Goal: Information Seeking & Learning: Learn about a topic

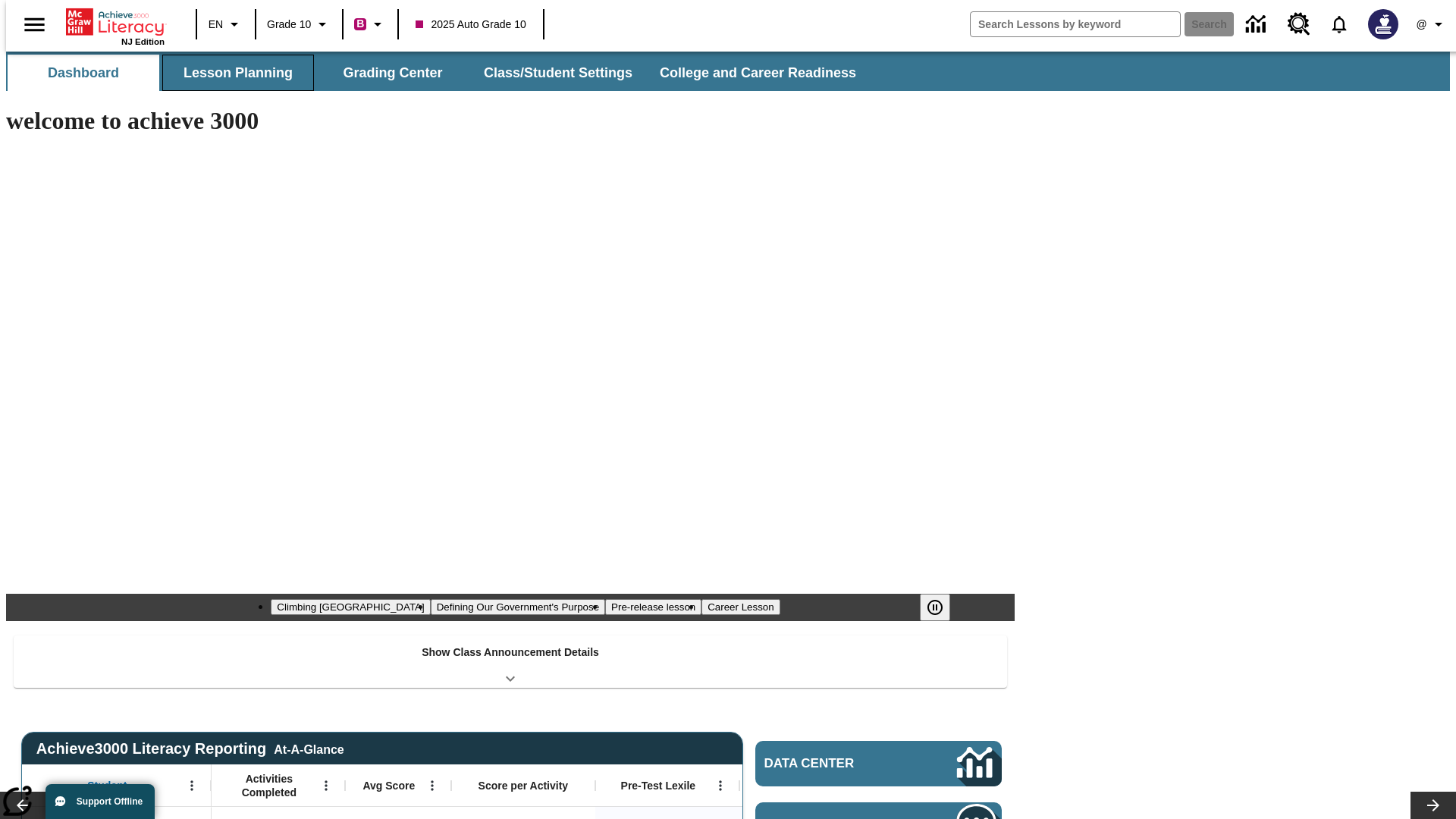
click at [232, 73] on button "Lesson Planning" at bounding box center [238, 73] width 152 height 36
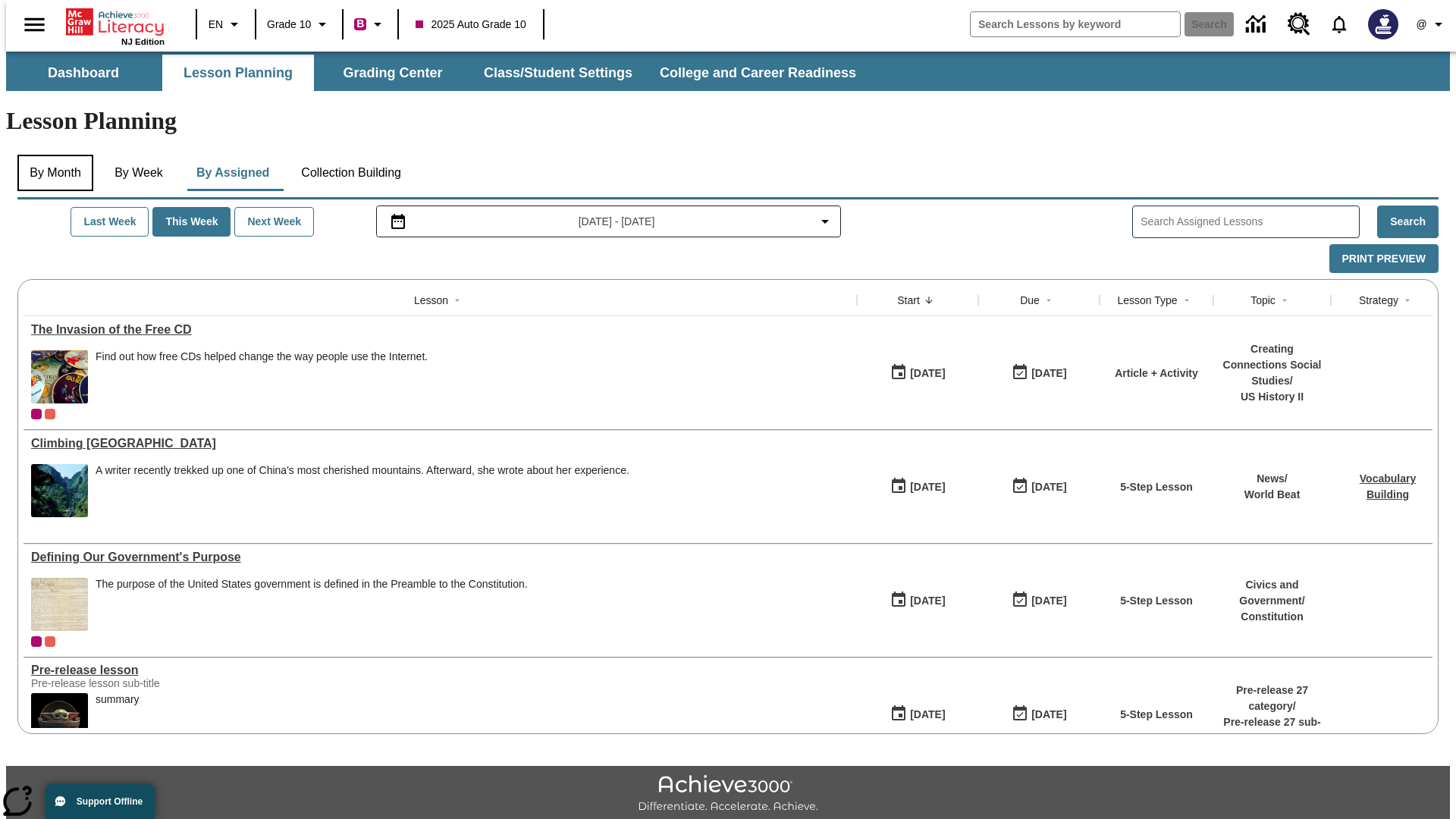
click at [51, 155] on button "By Month" at bounding box center [54, 173] width 75 height 36
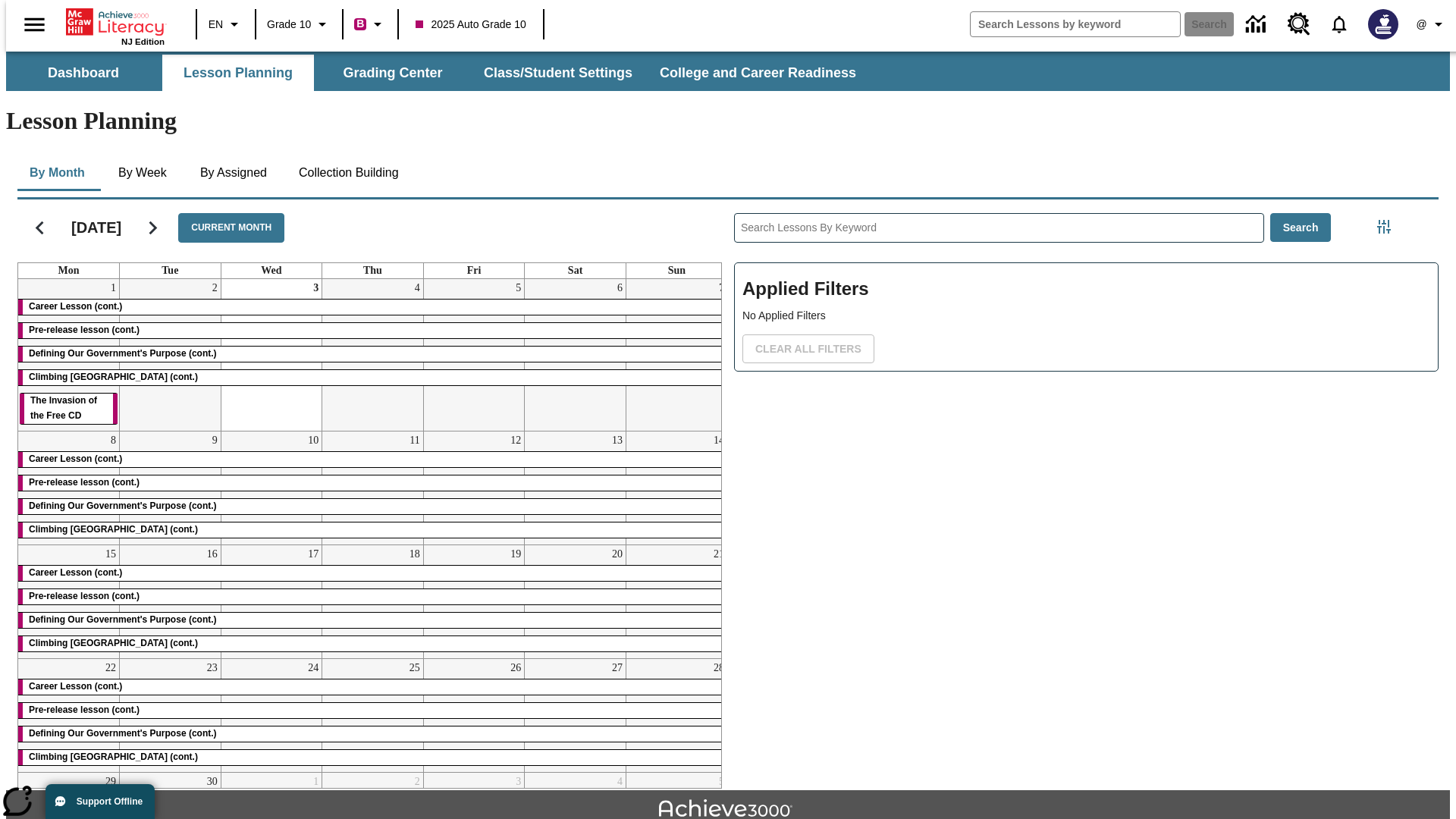
click at [366, 300] on div "Career Lesson (cont.)" at bounding box center [373, 308] width 709 height 15
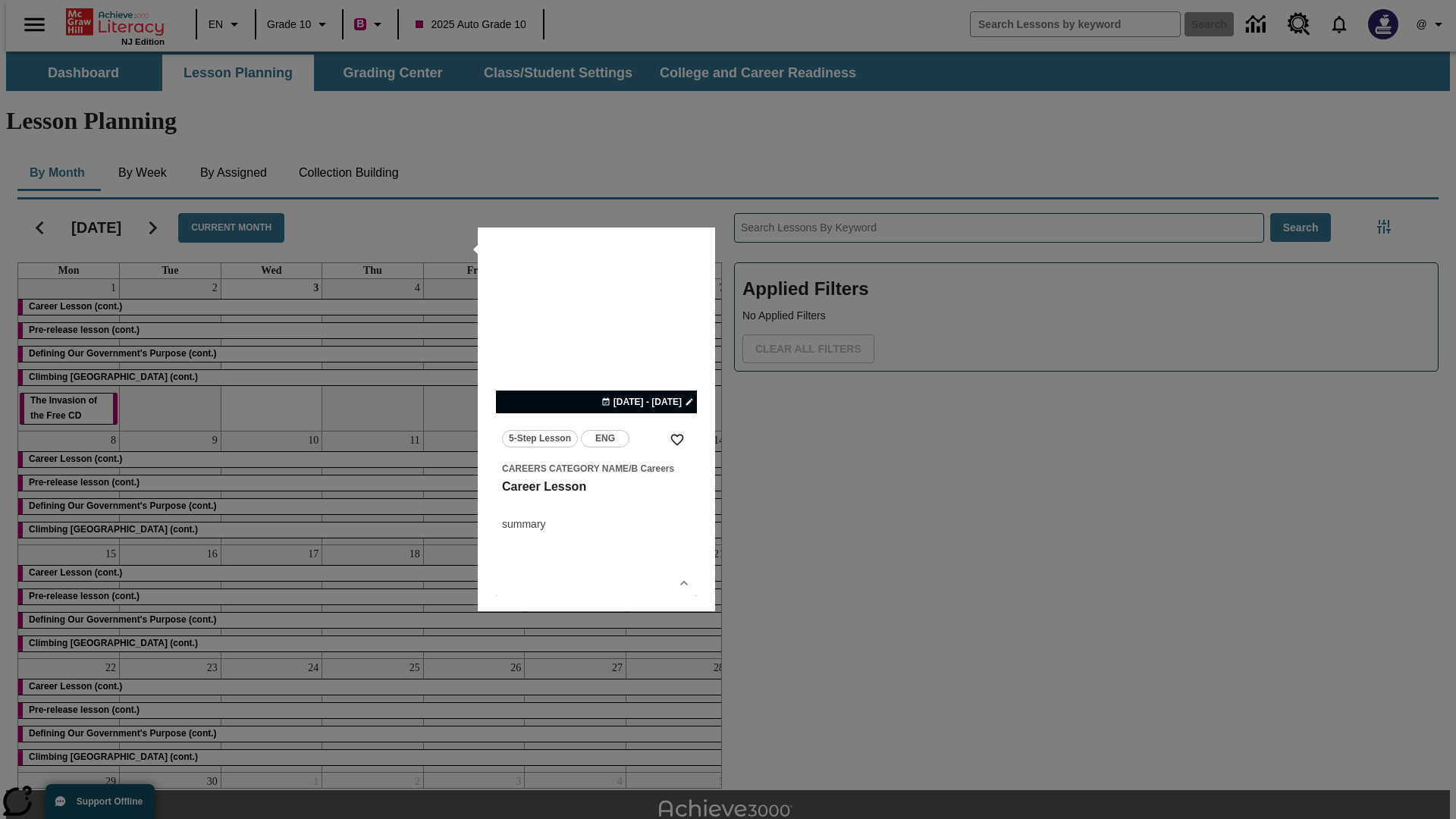
scroll to position [33, 0]
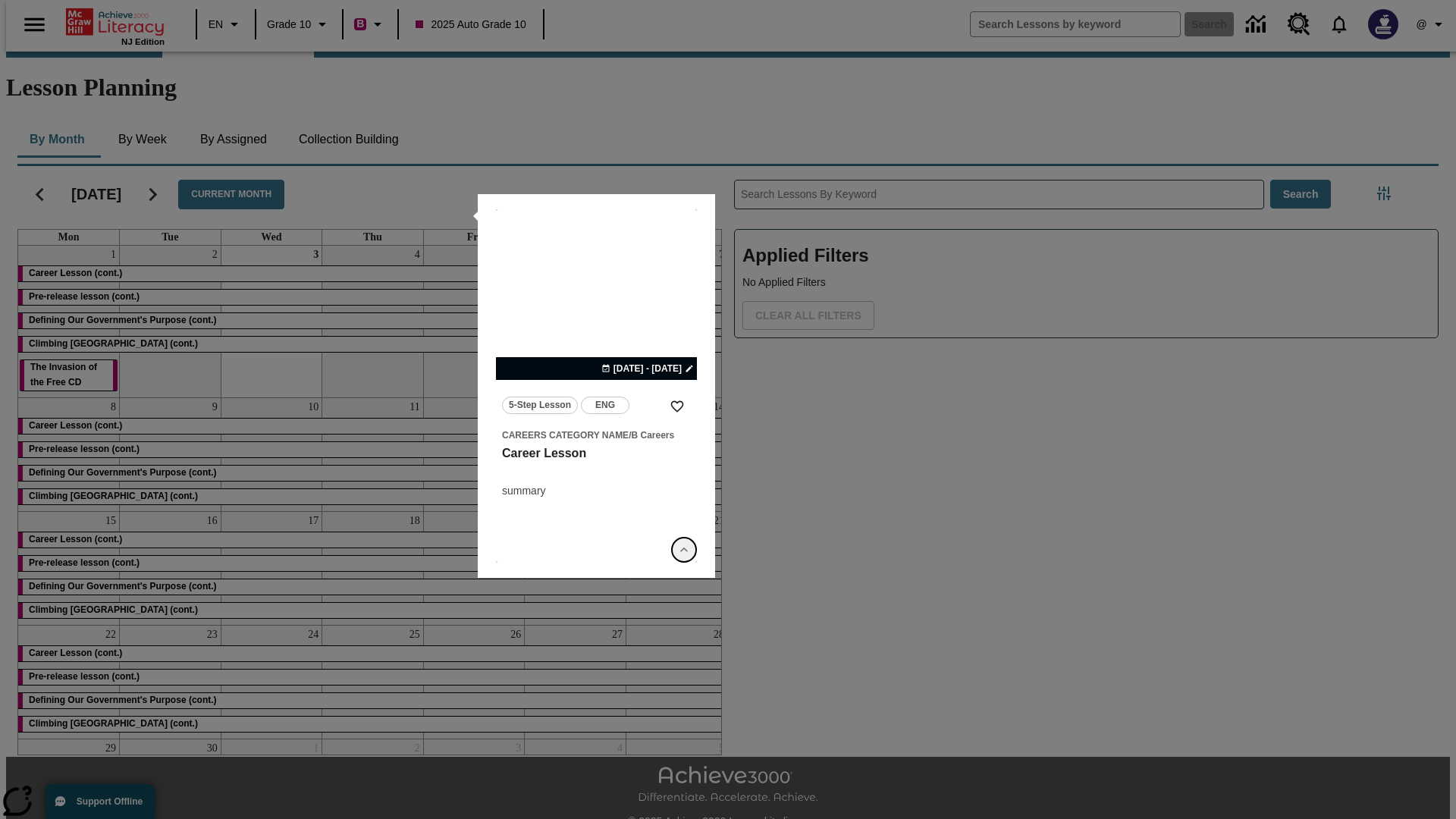
click at [684, 550] on icon "Show Details" at bounding box center [684, 550] width 15 height 15
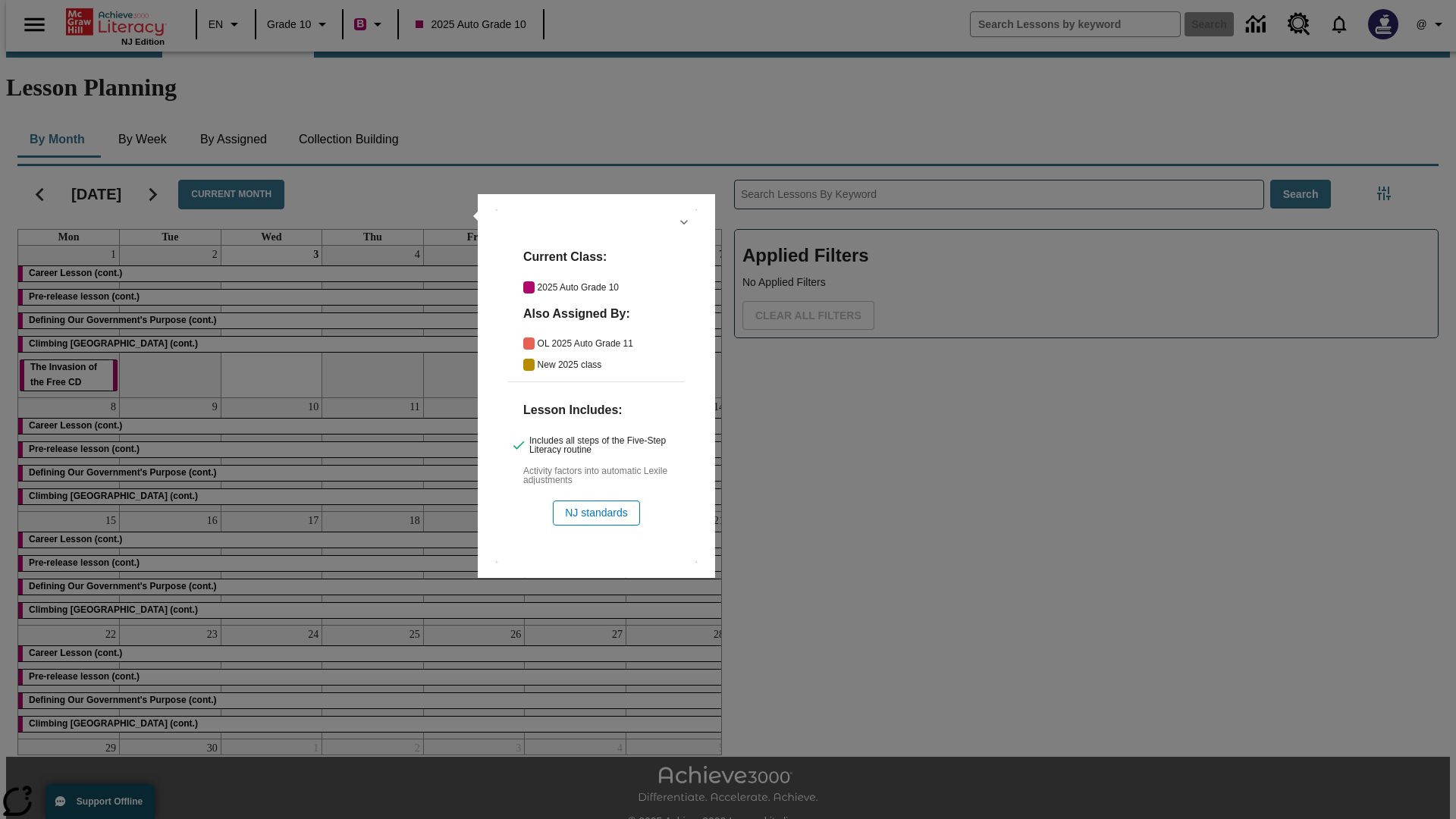
click at [684, 223] on icon "Hide Details" at bounding box center [684, 223] width 15 height 15
